Goal: Transaction & Acquisition: Download file/media

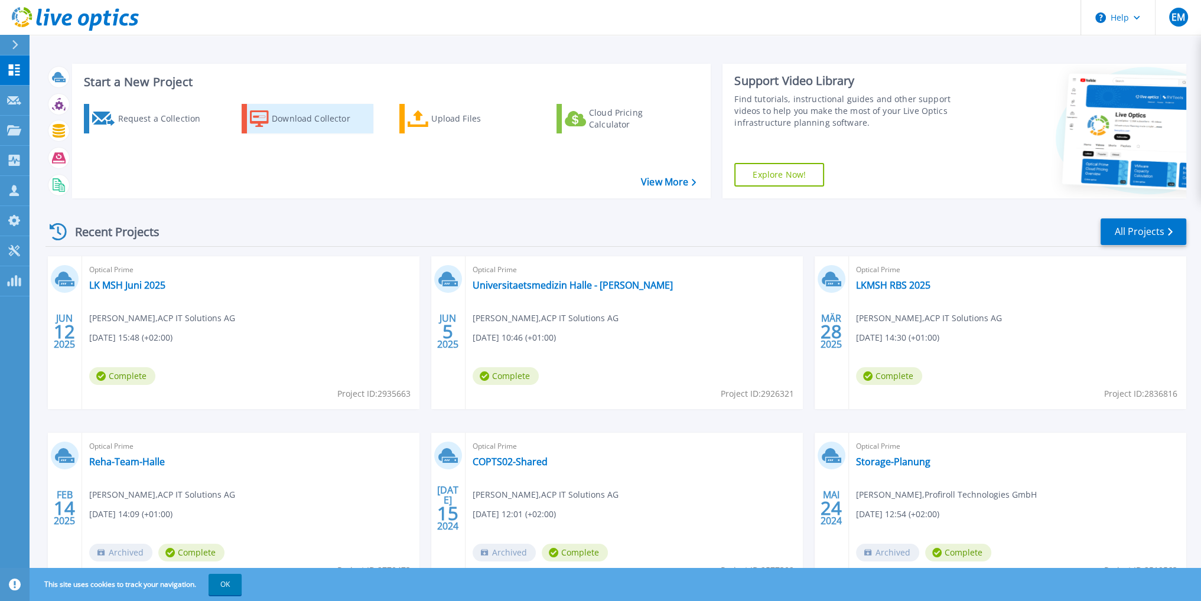
click at [291, 129] on div "Download Collector" at bounding box center [319, 119] width 95 height 24
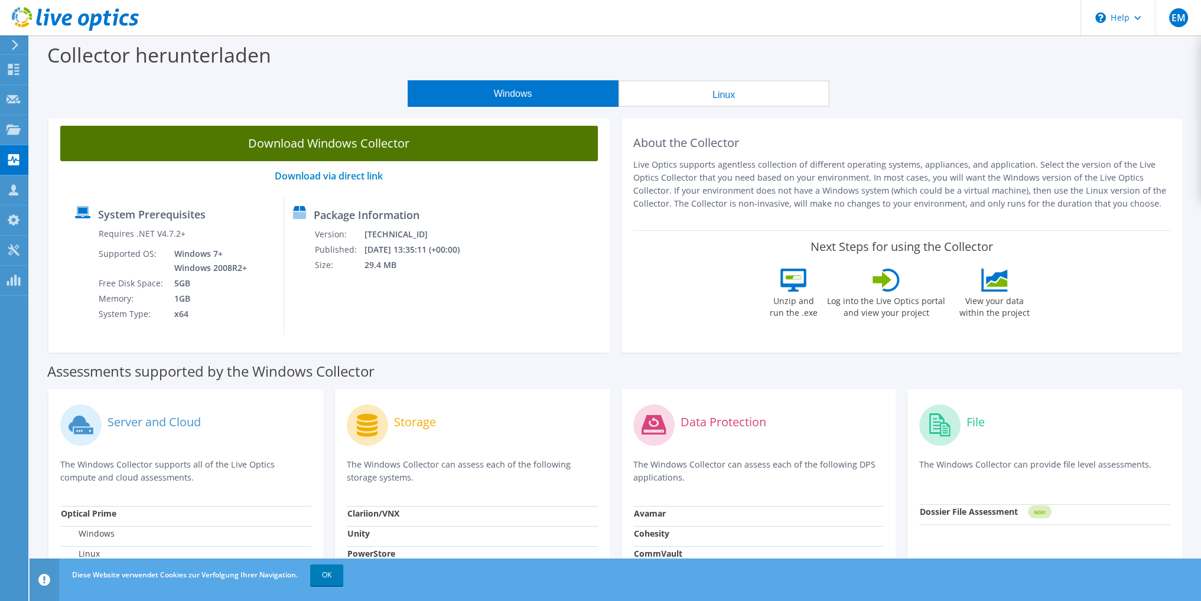
click at [416, 138] on link "Download Windows Collector" at bounding box center [328, 143] width 537 height 35
